Goal: Task Accomplishment & Management: Use online tool/utility

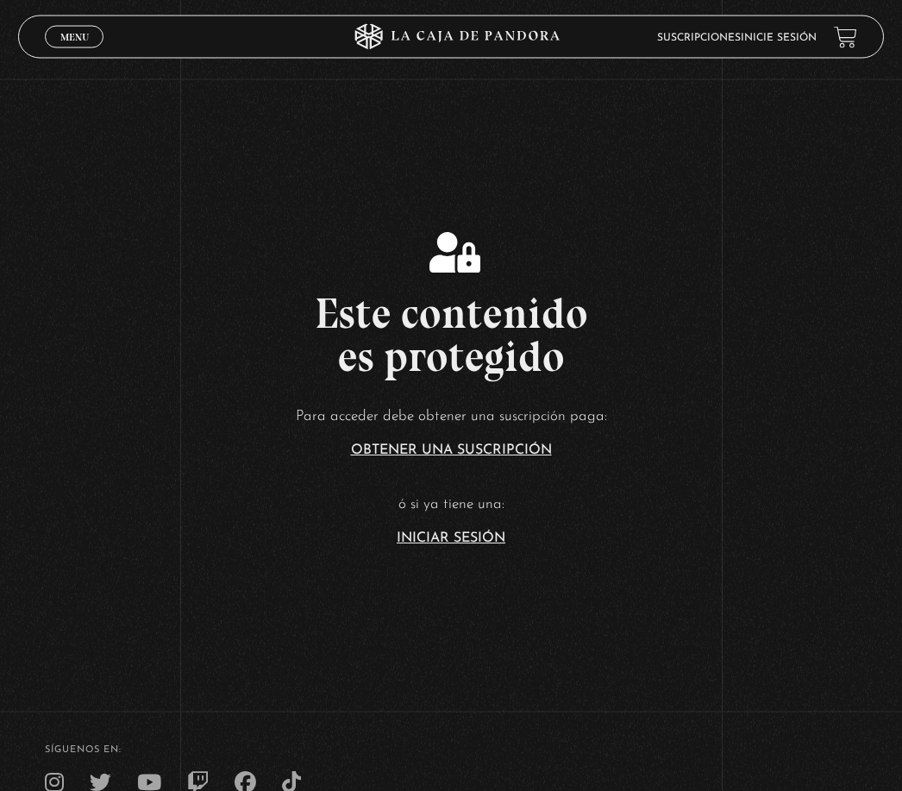
scroll to position [226, 0]
click at [435, 544] on link "Iniciar Sesión" at bounding box center [451, 537] width 109 height 14
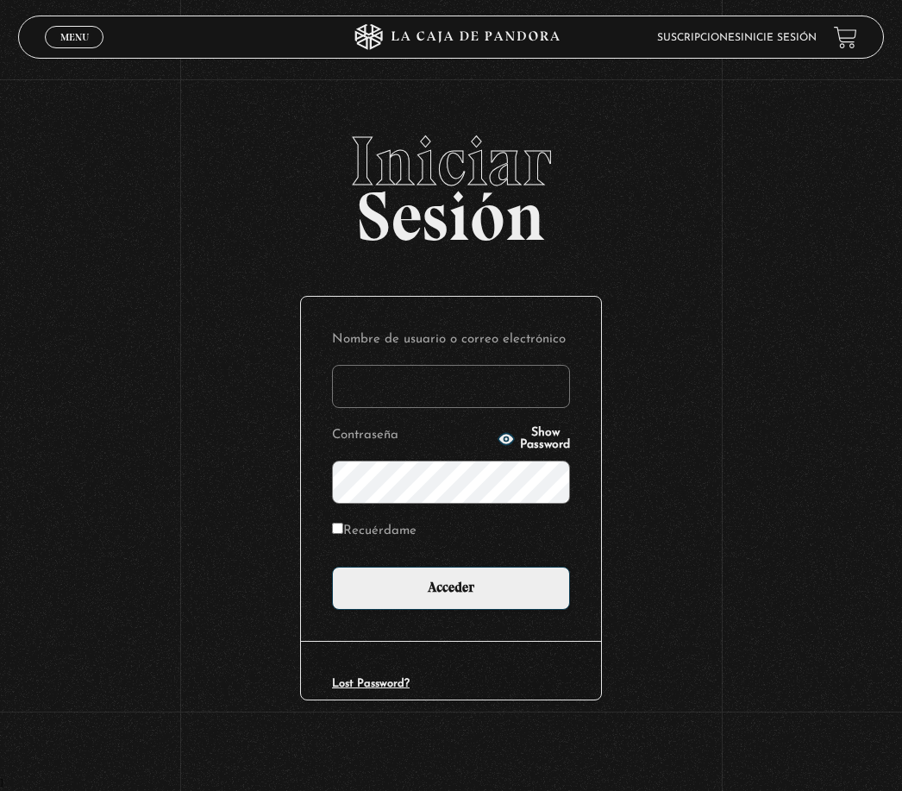
type input "[EMAIL_ADDRESS][DOMAIN_NAME]"
click at [451, 596] on input "Acceder" at bounding box center [451, 588] width 238 height 43
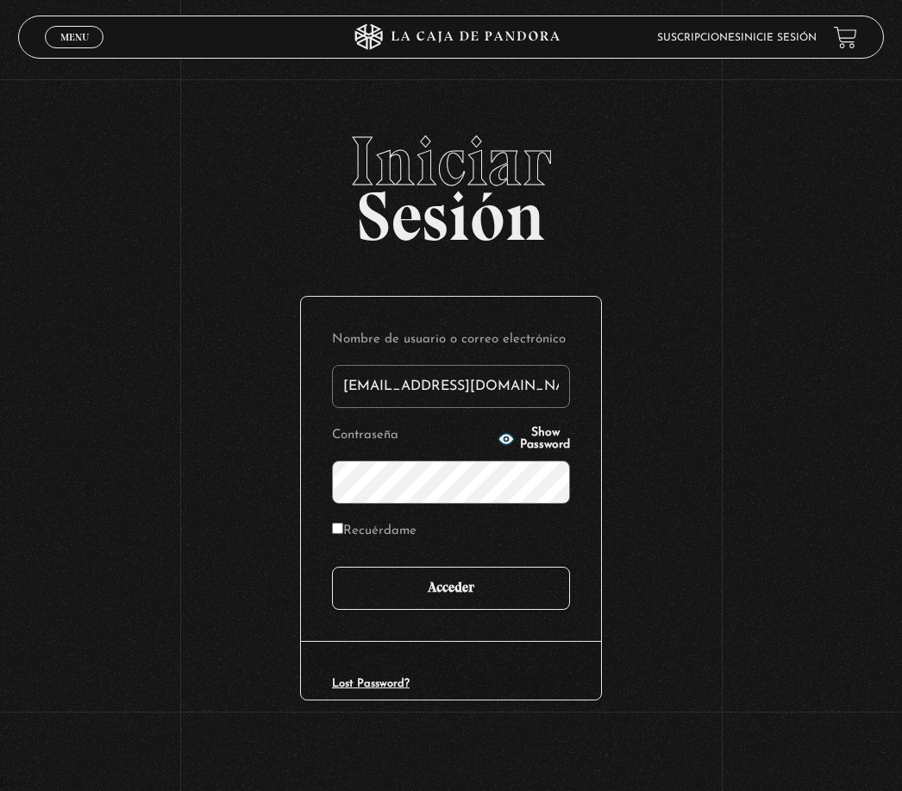
click at [482, 593] on input "Acceder" at bounding box center [451, 588] width 238 height 43
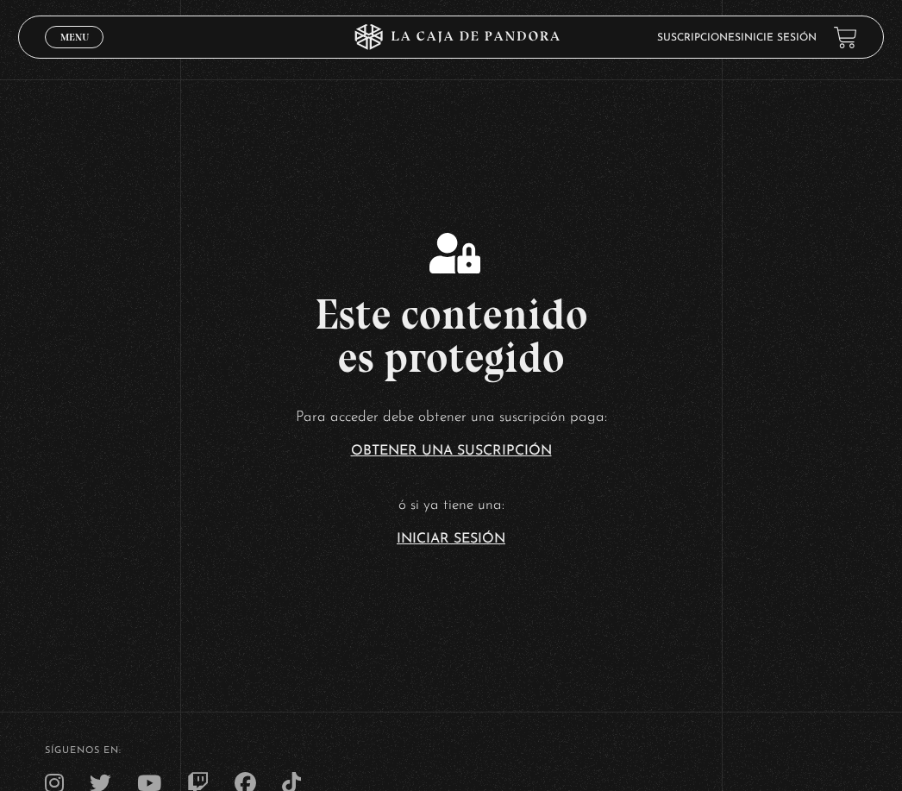
scroll to position [231, 0]
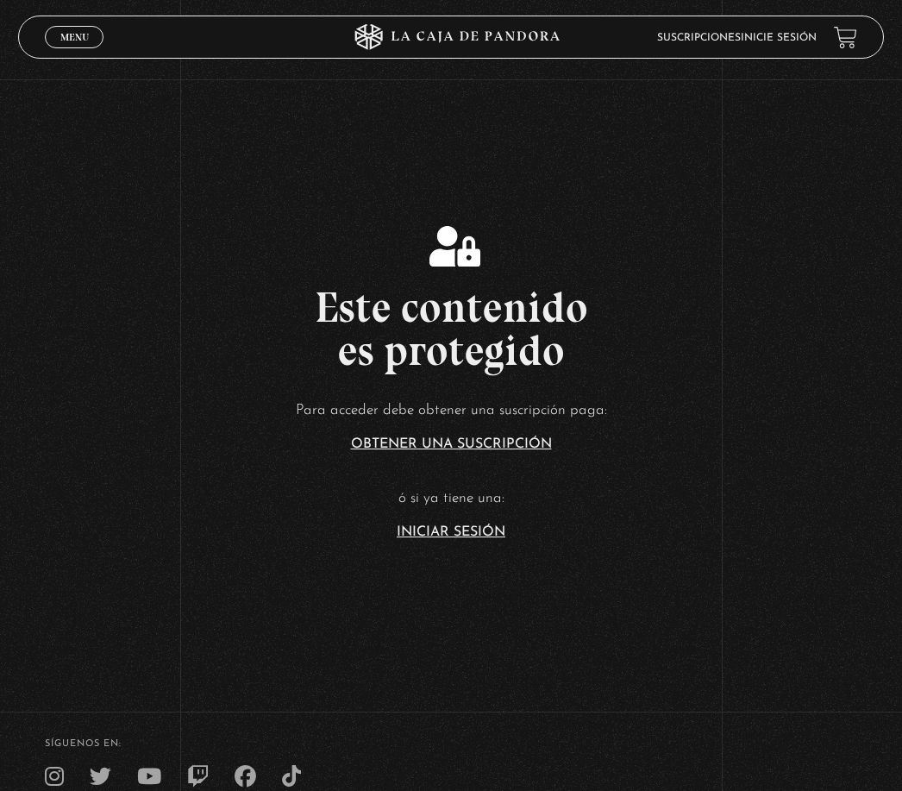
click at [452, 539] on link "Iniciar Sesión" at bounding box center [451, 532] width 109 height 14
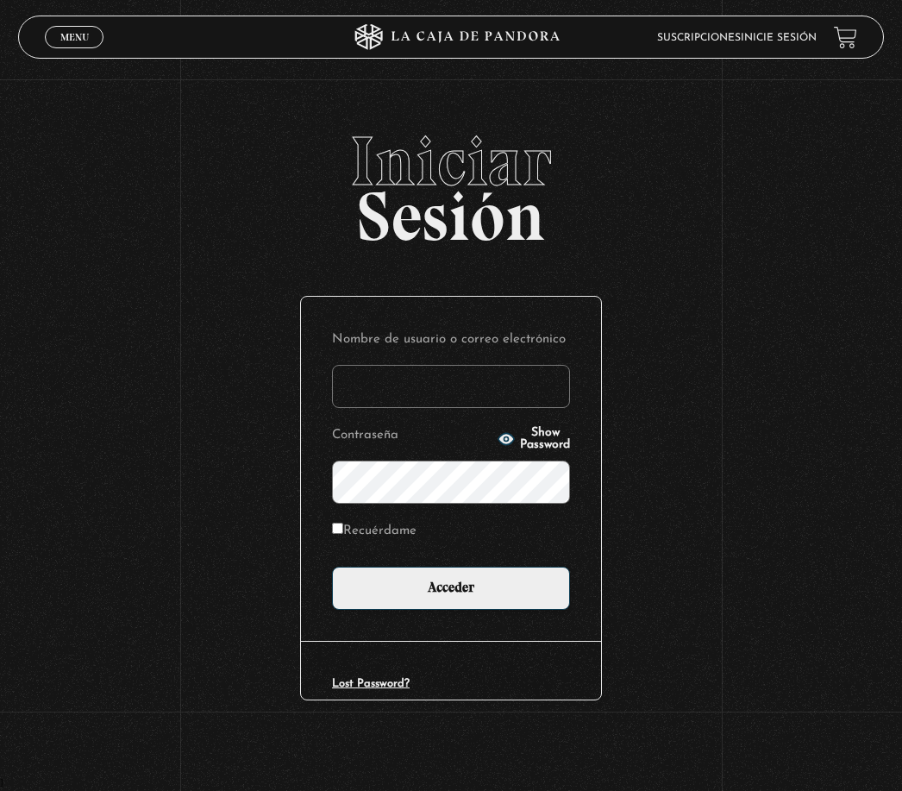
type input "[EMAIL_ADDRESS][DOMAIN_NAME]"
click at [451, 596] on input "Acceder" at bounding box center [451, 588] width 238 height 43
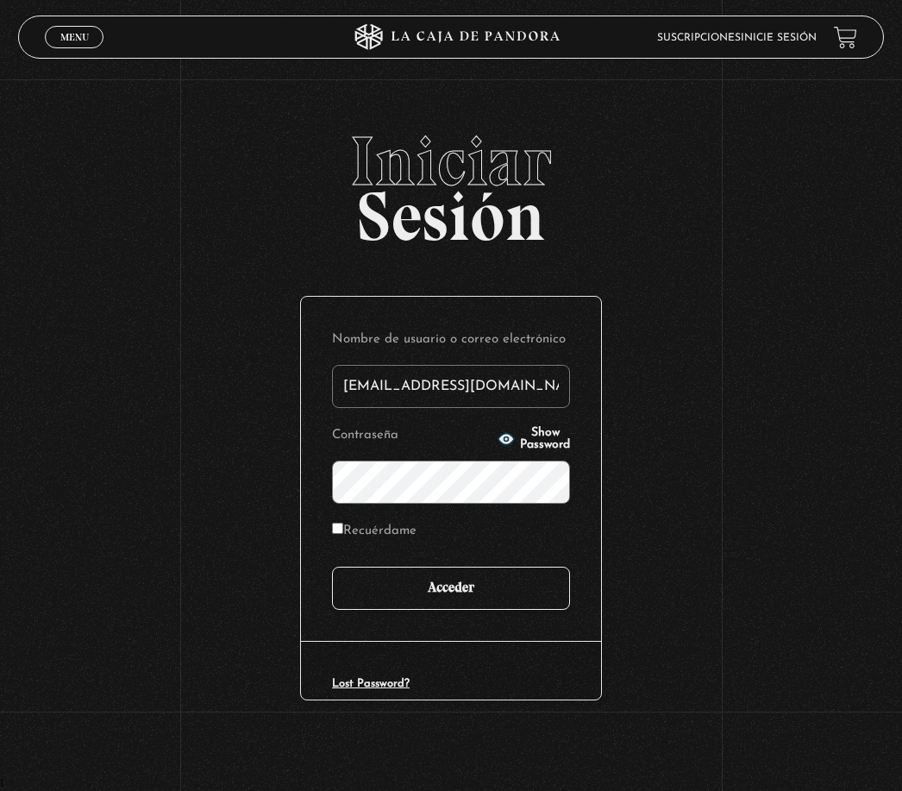
click at [464, 589] on input "Acceder" at bounding box center [451, 588] width 238 height 43
